Goal: Find specific page/section: Find specific page/section

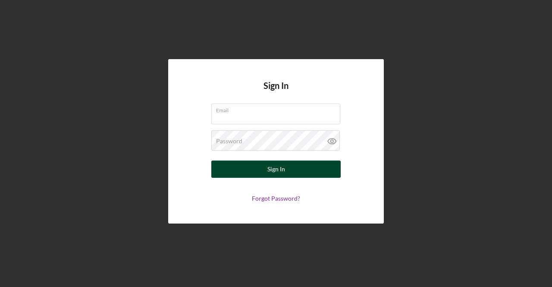
type input "[EMAIL_ADDRESS][DOMAIN_NAME]"
click at [322, 171] on button "Sign In" at bounding box center [275, 168] width 129 height 17
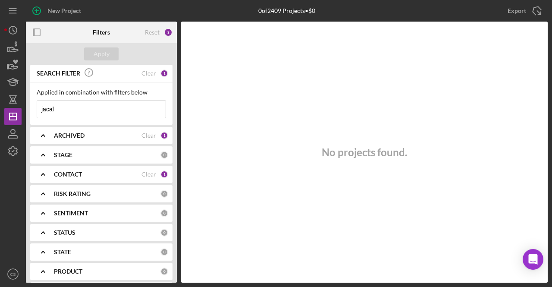
click at [74, 121] on div "Applied in combination with filters below jacal Icon/Menu Close" at bounding box center [101, 103] width 142 height 42
click at [81, 112] on input "jacal" at bounding box center [101, 108] width 128 height 17
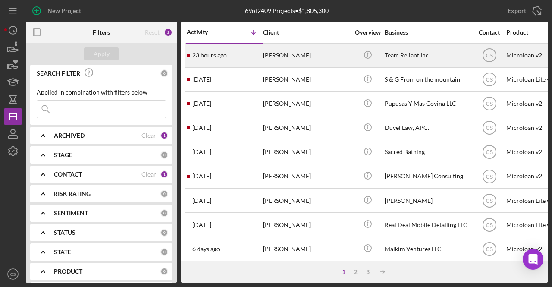
click at [214, 55] on time "23 hours ago" at bounding box center [209, 55] width 34 height 7
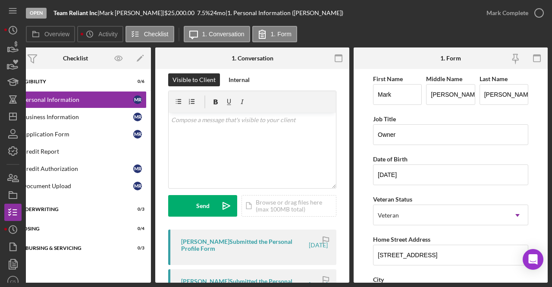
drag, startPoint x: 100, startPoint y: 14, endPoint x: 50, endPoint y: 6, distance: 49.7
click at [50, 6] on div "Open Team Reliant Inc | [PERSON_NAME] | $25,000.00 7.5 % 24 mo | 1. Personal In…" at bounding box center [252, 13] width 452 height 26
copy div "Team Reliant Inc"
click at [130, 14] on div "[PERSON_NAME] |" at bounding box center [131, 12] width 65 height 7
drag, startPoint x: 104, startPoint y: 14, endPoint x: 140, endPoint y: 14, distance: 36.2
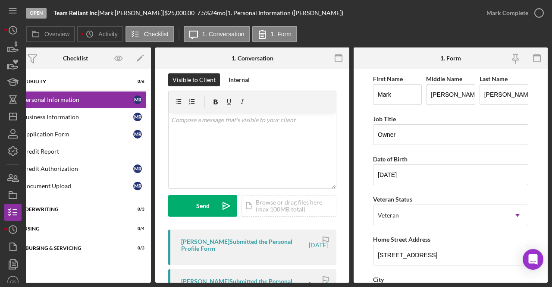
click at [140, 14] on div "Team Reliant Inc | [PERSON_NAME] | $25,000.00 7.5 % 24 mo | 1. Personal Informa…" at bounding box center [198, 12] width 290 height 7
copy div "| [PERSON_NAME]"
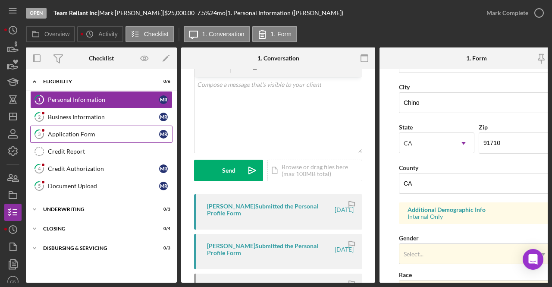
scroll to position [199, 0]
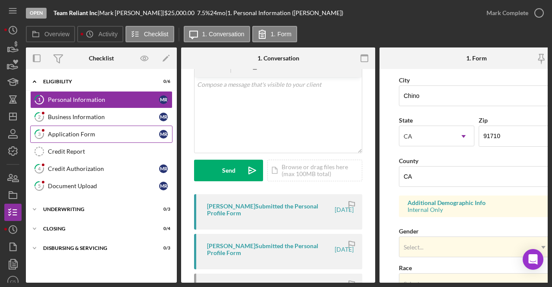
click at [112, 125] on link "3 Application Form M R" at bounding box center [101, 133] width 142 height 17
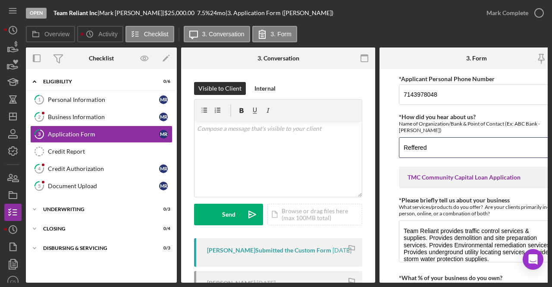
drag, startPoint x: 436, startPoint y: 148, endPoint x: 365, endPoint y: 144, distance: 70.8
click at [365, 144] on div "Overview Internal Workflow Stage Open Icon/Dropdown Arrow Archive (can unarchiv…" at bounding box center [287, 164] width 522 height 235
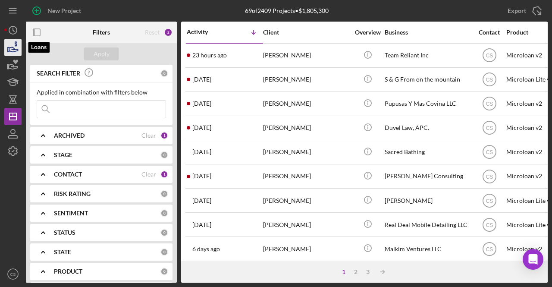
click at [12, 47] on icon "button" at bounding box center [13, 49] width 9 height 5
